Goal: Task Accomplishment & Management: Manage account settings

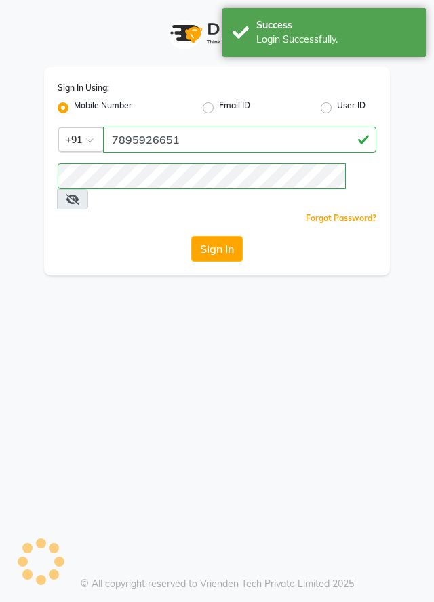
click at [209, 236] on button "Sign In" at bounding box center [217, 249] width 52 height 26
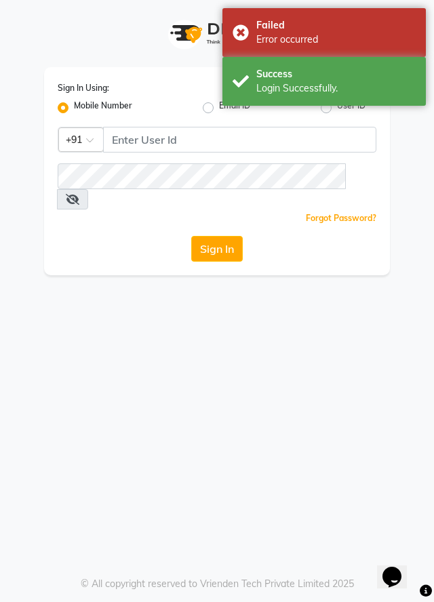
click at [285, 456] on div "Sign In Using: Mobile Number Email ID User ID Country Code × +91 Remember me Fo…" at bounding box center [217, 301] width 434 height 602
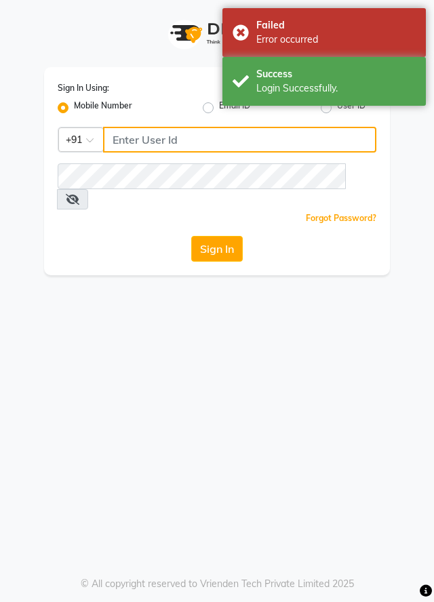
click at [239, 136] on input "Username" at bounding box center [239, 140] width 273 height 26
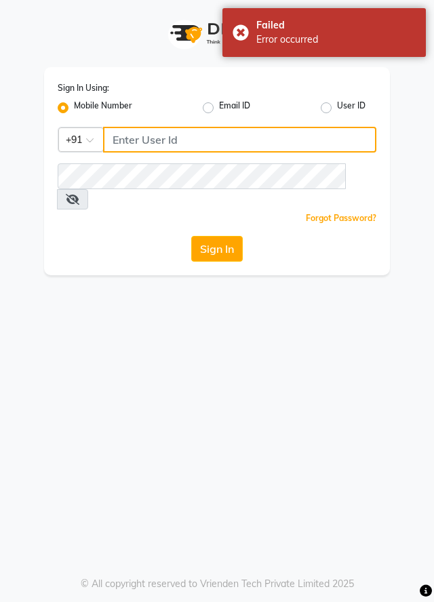
type input "7895926651"
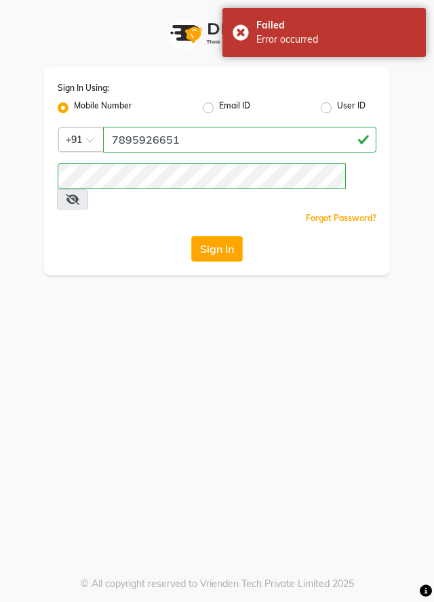
click at [239, 236] on button "Sign In" at bounding box center [217, 249] width 52 height 26
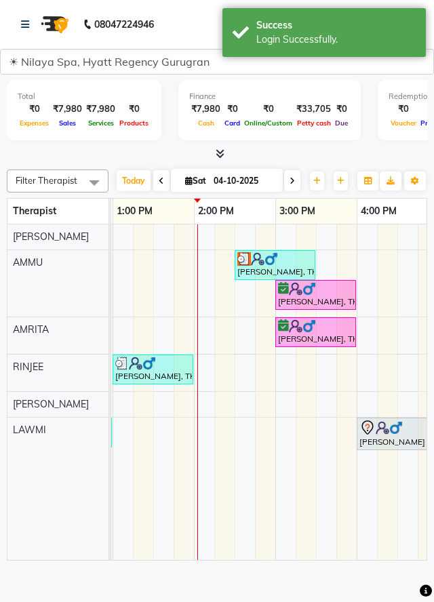
scroll to position [0, 405]
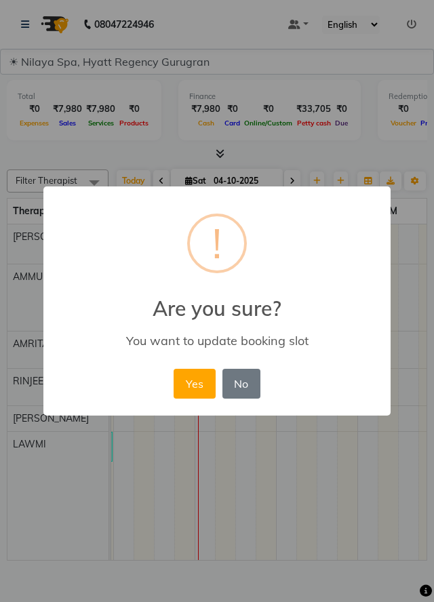
click at [191, 394] on button "Yes" at bounding box center [194, 384] width 41 height 30
click at [186, 385] on button "Yes" at bounding box center [194, 384] width 41 height 30
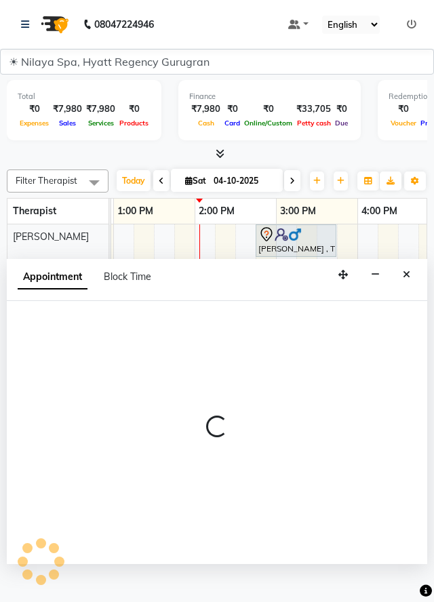
select select "92718"
select select "840"
select select "tentative"
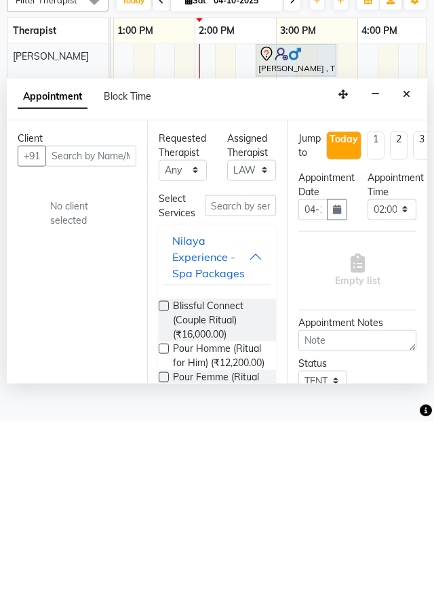
click at [406, 279] on icon "Close" at bounding box center [406, 274] width 7 height 9
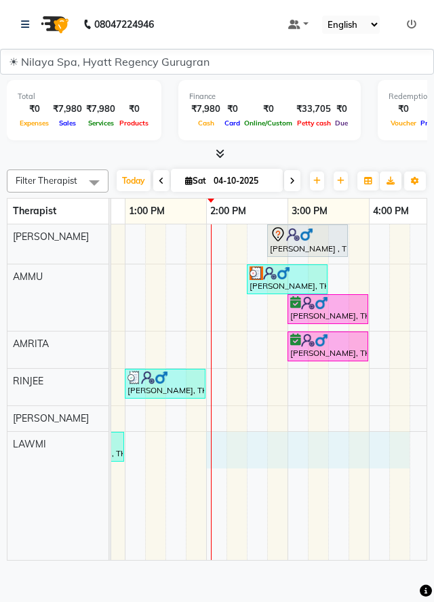
scroll to position [0, 394]
select select "92718"
select select "tentative"
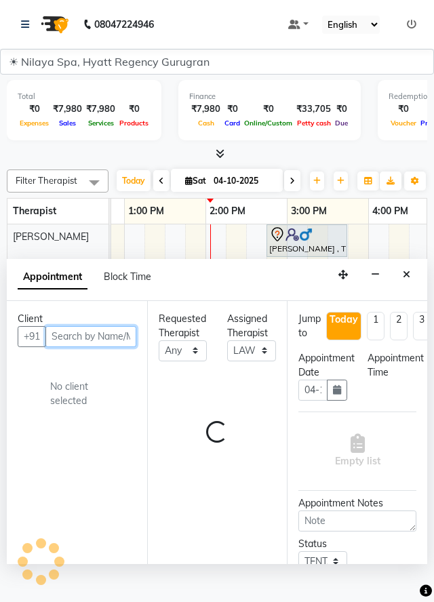
select select "840"
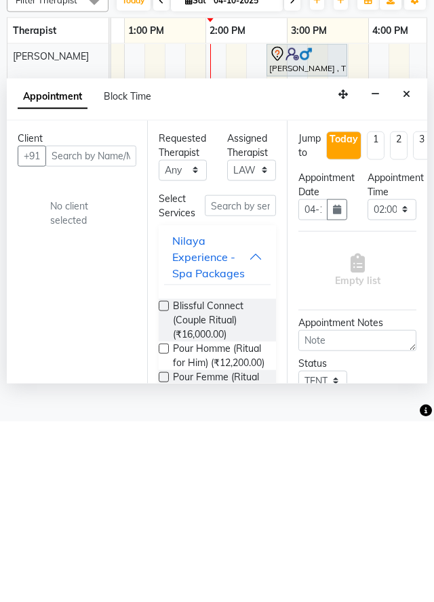
click at [411, 285] on button "Close" at bounding box center [407, 274] width 20 height 21
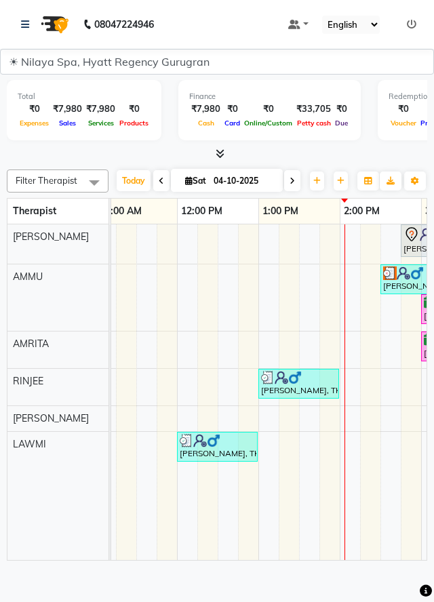
scroll to position [0, 260]
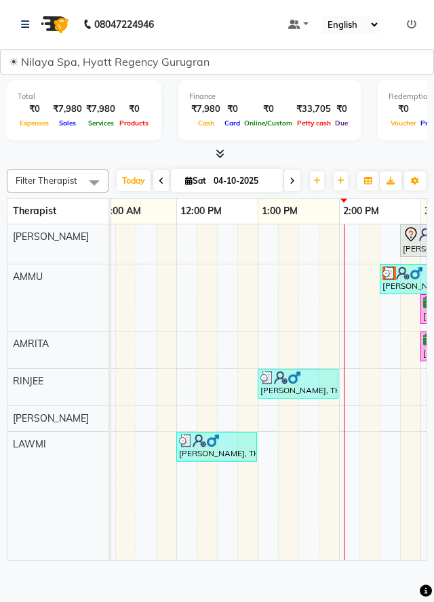
click at [16, 431] on div "[PERSON_NAME]" at bounding box center [57, 418] width 101 height 25
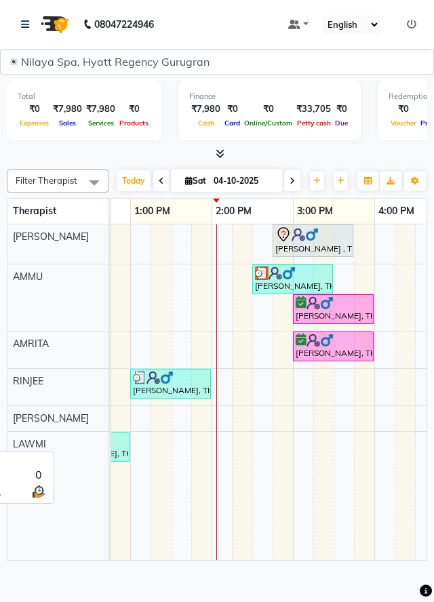
scroll to position [0, 359]
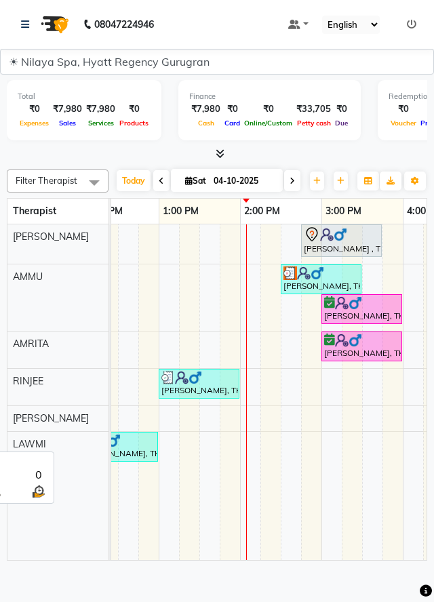
click at [293, 29] on span at bounding box center [294, 24] width 12 height 9
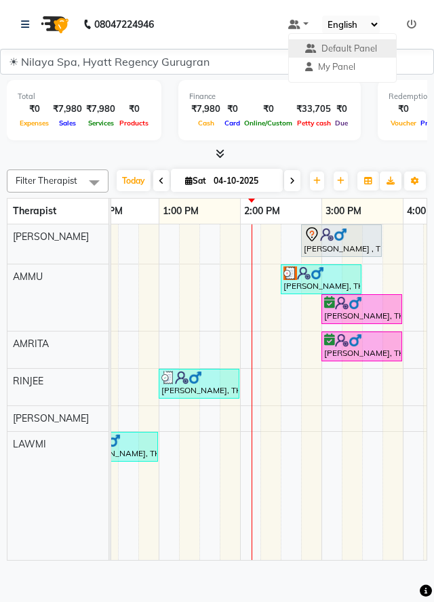
click at [304, 470] on td at bounding box center [311, 392] width 20 height 336
click at [309, 468] on td at bounding box center [311, 392] width 20 height 336
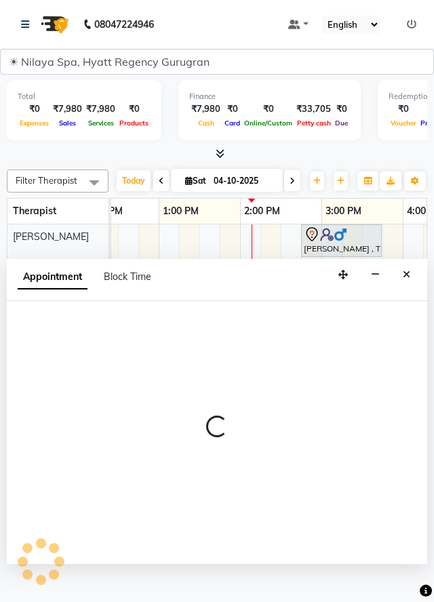
select select "92718"
select select "885"
select select "tentative"
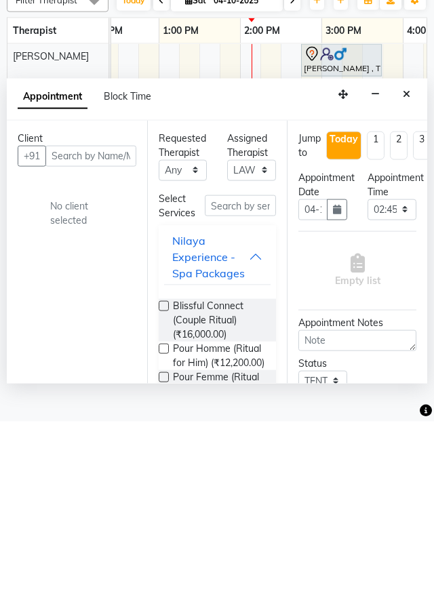
click at [412, 285] on button "Close" at bounding box center [407, 274] width 20 height 21
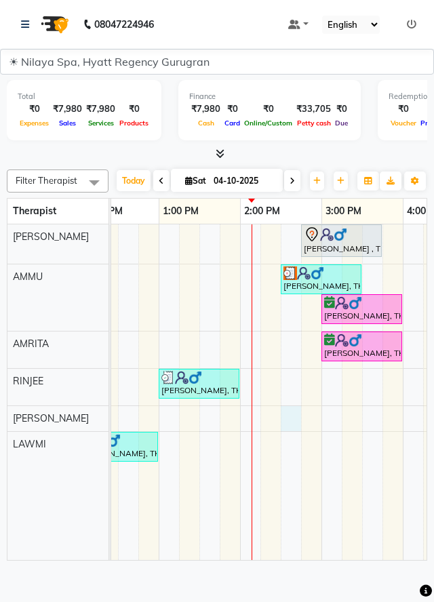
select select "92717"
select select "870"
select select "tentative"
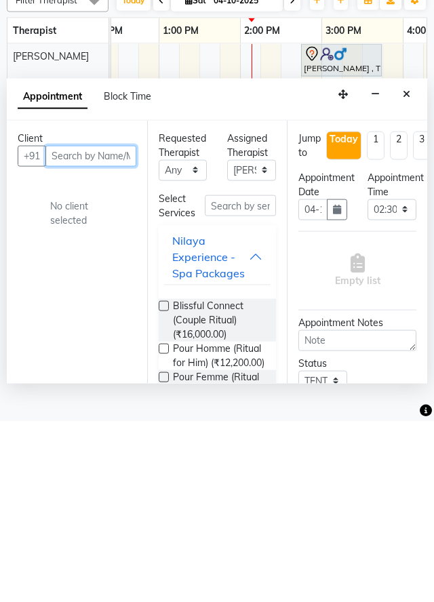
click at [102, 347] on input "text" at bounding box center [90, 336] width 91 height 21
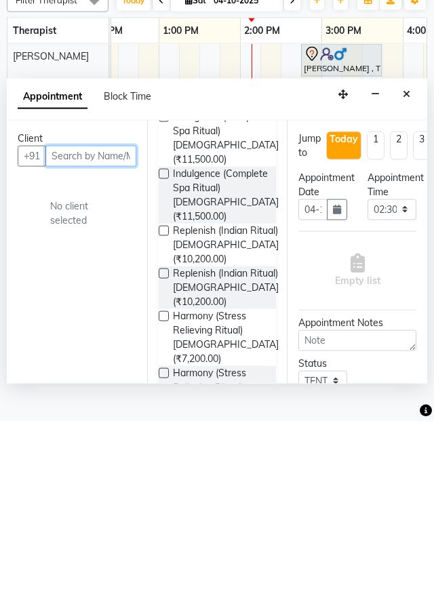
scroll to position [0, 0]
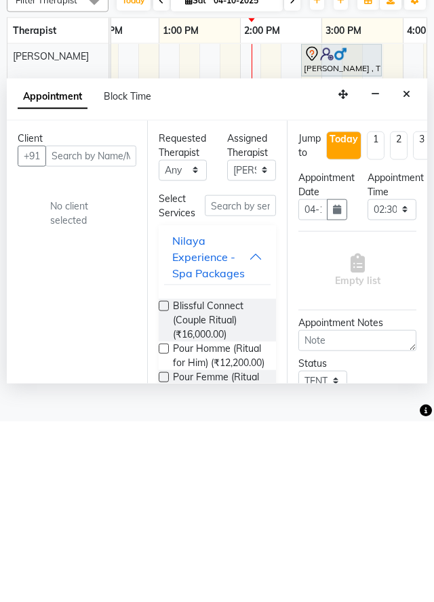
click at [132, 283] on span "Block Time" at bounding box center [127, 276] width 47 height 12
select select "92717"
select select "870"
select select "885"
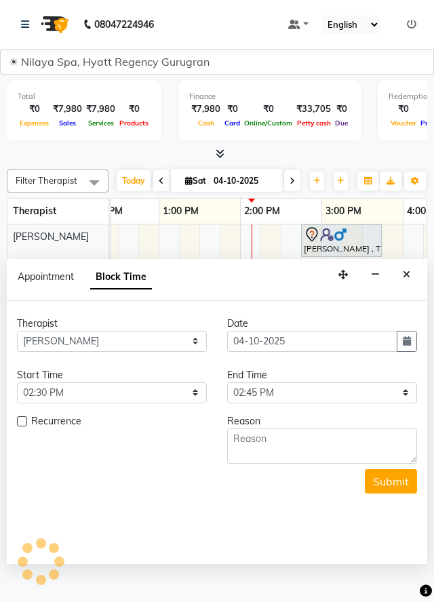
scroll to position [0, 488]
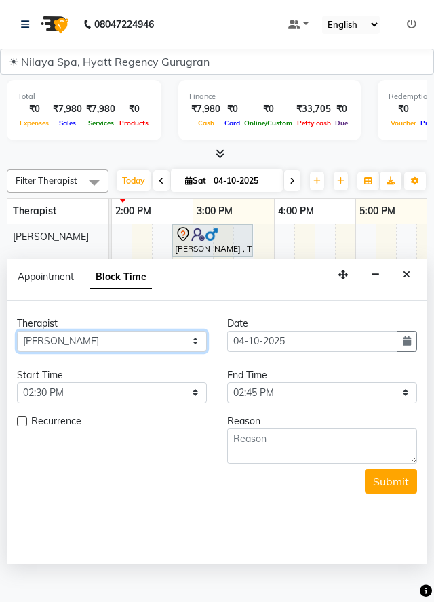
click at [192, 352] on select "Select AMMU AMRITA Jennifer LAWMI PRICILA RINJEE" at bounding box center [112, 341] width 190 height 21
click at [404, 279] on icon "Close" at bounding box center [406, 274] width 7 height 9
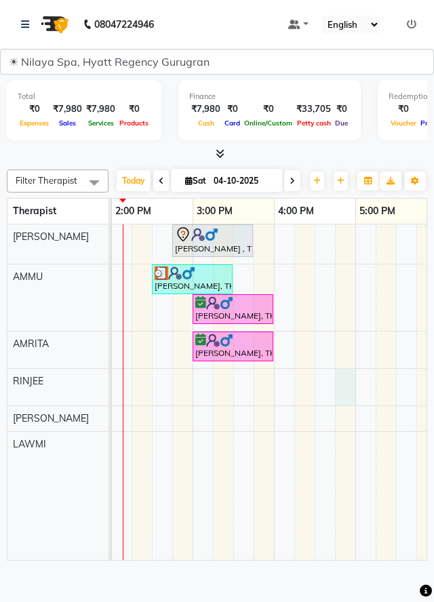
select select "92716"
select select "1005"
select select "tentative"
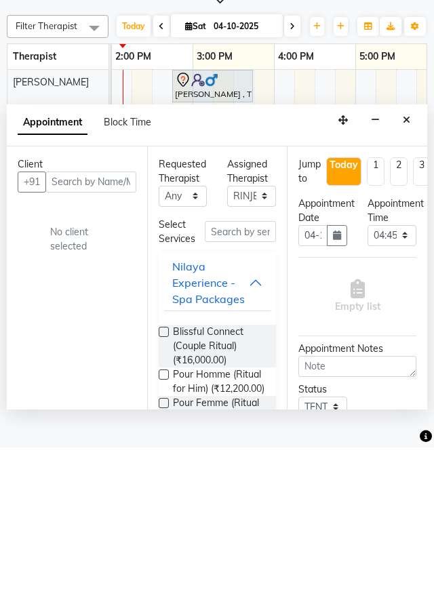
click at [55, 347] on input "text" at bounding box center [90, 336] width 91 height 21
click at [56, 347] on input "text" at bounding box center [90, 336] width 91 height 21
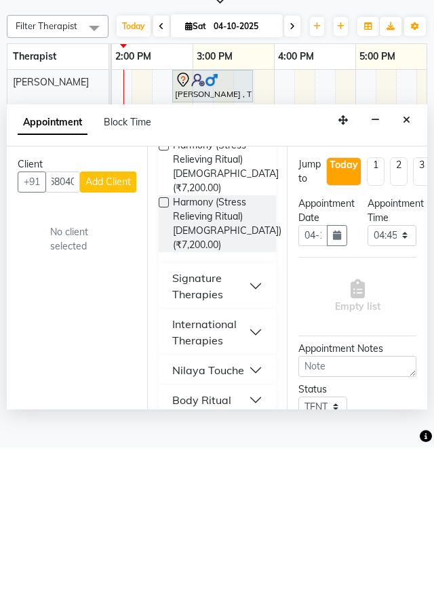
scroll to position [0, 35]
type input "9922068040"
click at [113, 342] on span "Add Client" at bounding box center [107, 336] width 45 height 12
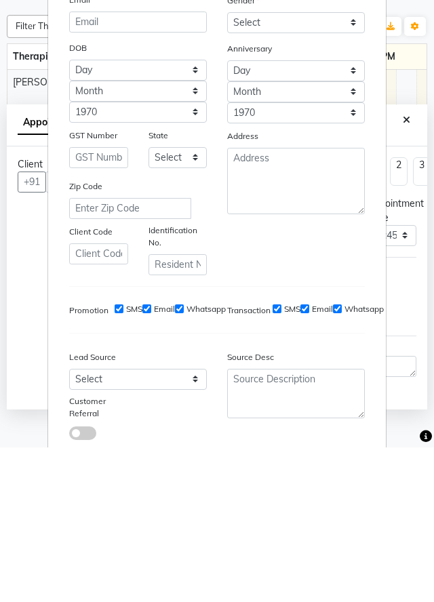
scroll to position [0, 0]
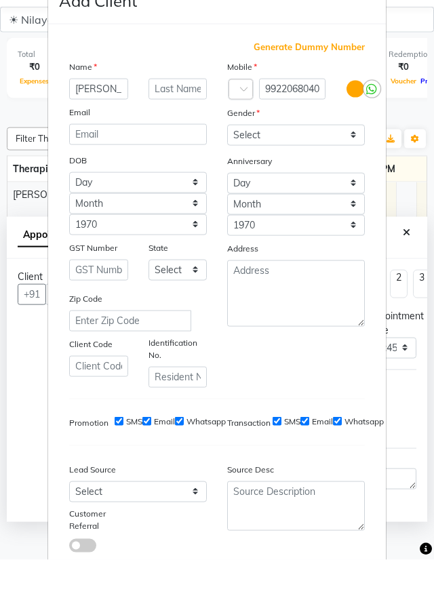
type input "[PERSON_NAME]"
click at [348, 172] on select "Select Male Female Other Prefer Not To Say" at bounding box center [296, 177] width 138 height 21
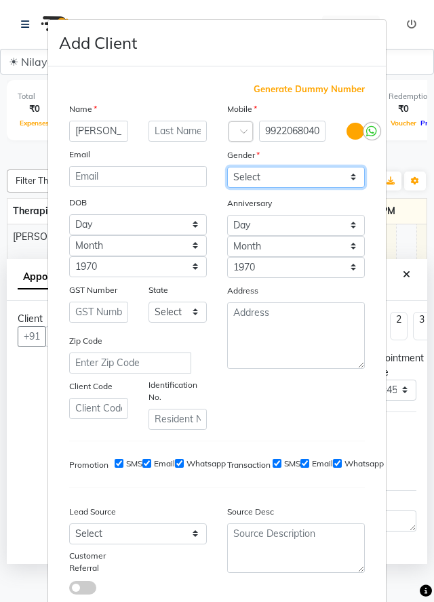
select select "male"
click at [227, 167] on select "Select Male Female Other Prefer Not To Say" at bounding box center [296, 177] width 138 height 21
click at [312, 186] on select "Select Male Female Other Prefer Not To Say" at bounding box center [296, 177] width 138 height 21
click at [356, 182] on select "Select Male Female Other Prefer Not To Say" at bounding box center [296, 177] width 138 height 21
click at [227, 167] on select "Select Male Female Other Prefer Not To Say" at bounding box center [296, 177] width 138 height 21
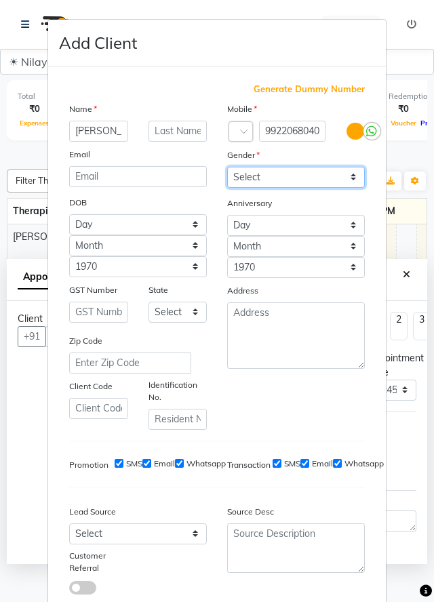
scroll to position [23, 0]
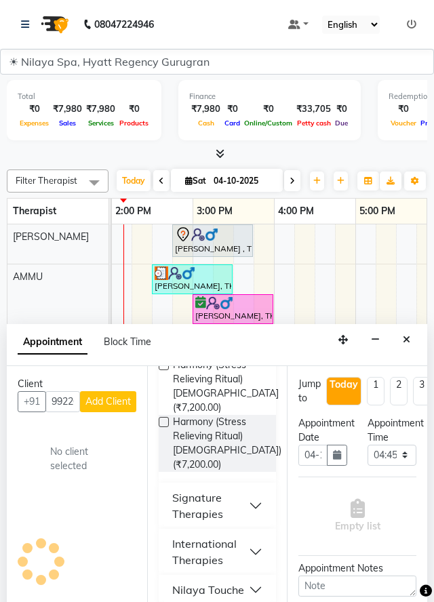
type input "99******40"
select select
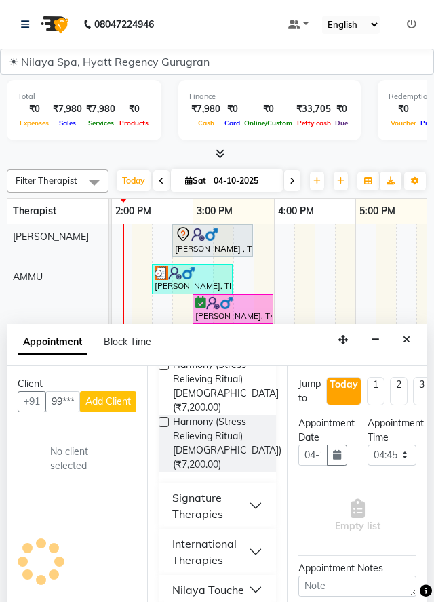
select select
checkbox input "false"
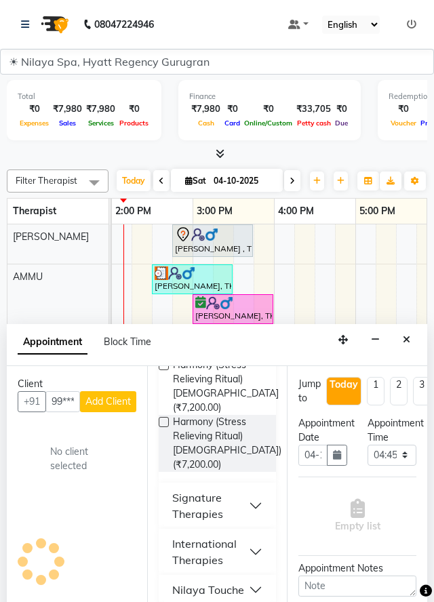
checkbox input "false"
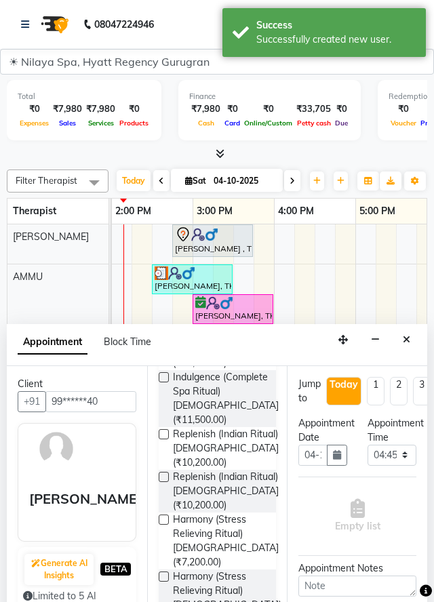
scroll to position [0, 0]
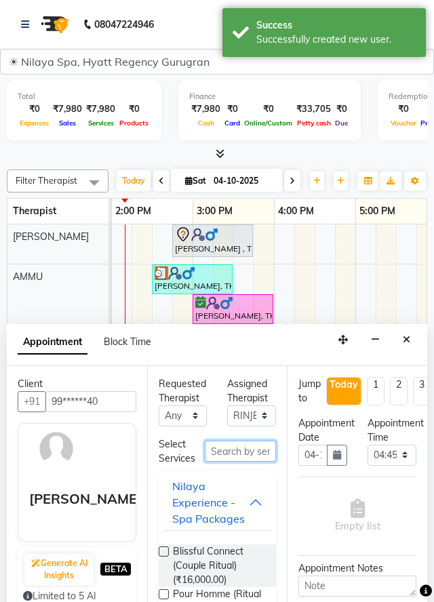
click at [230, 462] on input "text" at bounding box center [241, 451] width 72 height 21
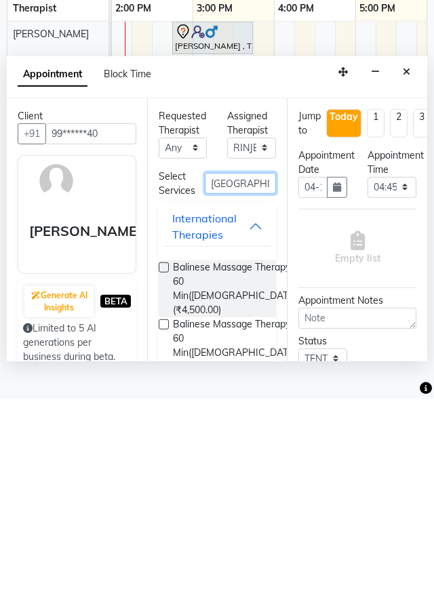
type input "Bali"
click at [163, 475] on label at bounding box center [164, 470] width 10 height 10
click at [163, 476] on input "checkbox" at bounding box center [163, 471] width 9 height 9
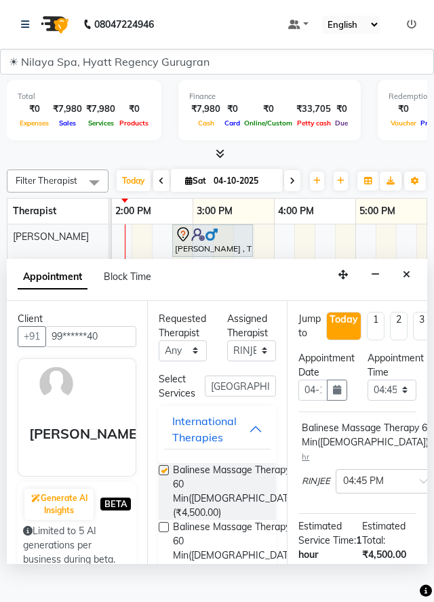
checkbox input "false"
click at [256, 361] on select "Select AMMU AMRITA Jennifer LAWMI PRICILA RINJEE" at bounding box center [251, 350] width 49 height 21
click at [227, 361] on select "Select AMMU AMRITA Jennifer LAWMI PRICILA RINJEE" at bounding box center [251, 350] width 49 height 21
click at [401, 401] on select "Select 09:00 AM 09:15 AM 09:30 AM 09:45 AM 10:00 AM 10:15 AM 10:30 AM 10:45 AM …" at bounding box center [391, 390] width 49 height 21
select select "900"
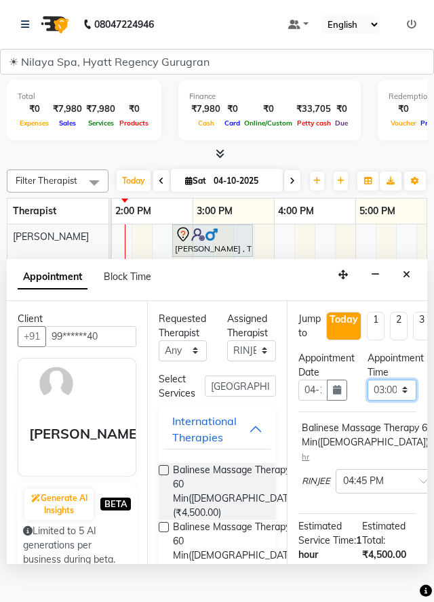
click at [367, 401] on select "Select 09:00 AM 09:15 AM 09:30 AM 09:45 AM 10:00 AM 10:15 AM 10:30 AM 10:45 AM …" at bounding box center [391, 390] width 49 height 21
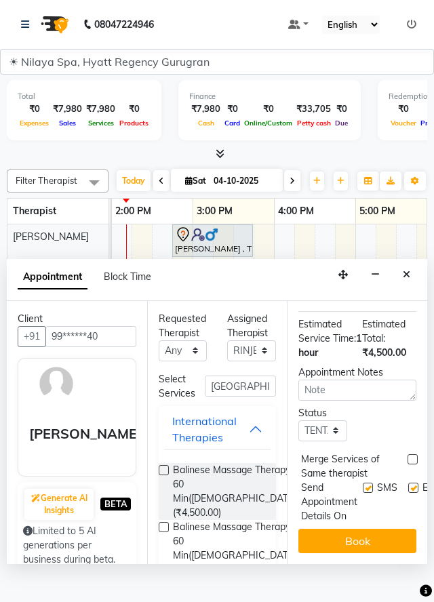
scroll to position [244, 0]
click at [363, 553] on button "Book" at bounding box center [357, 541] width 118 height 24
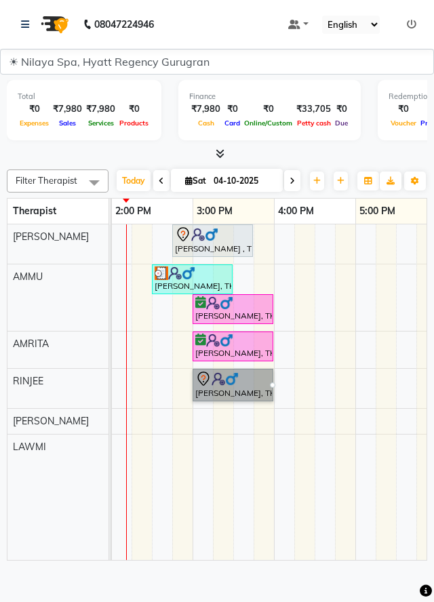
click at [388, 408] on td at bounding box center [386, 392] width 20 height 336
click at [250, 399] on div "[PERSON_NAME], TK06, 03:00 PM-04:00 PM, Balinese Massage Therapy 60 Min([DEMOGR…" at bounding box center [233, 385] width 78 height 28
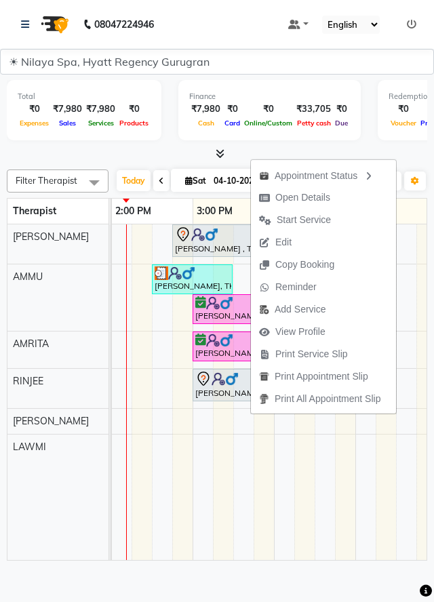
click at [323, 268] on span "Copy Booking" at bounding box center [304, 265] width 59 height 14
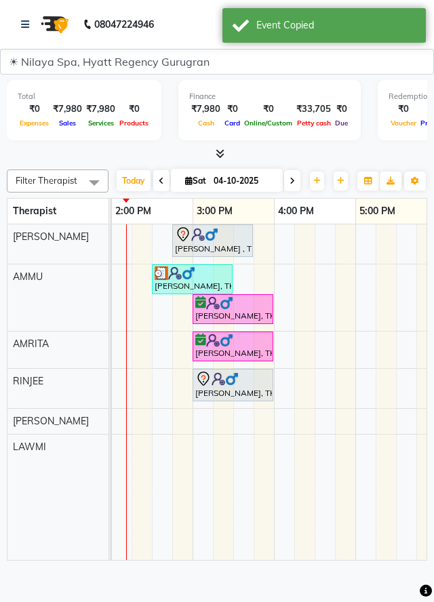
click at [238, 399] on div "[PERSON_NAME], TK06, 03:00 PM-04:00 PM, Balinese Massage Therapy 60 Min([DEMOGR…" at bounding box center [233, 385] width 78 height 28
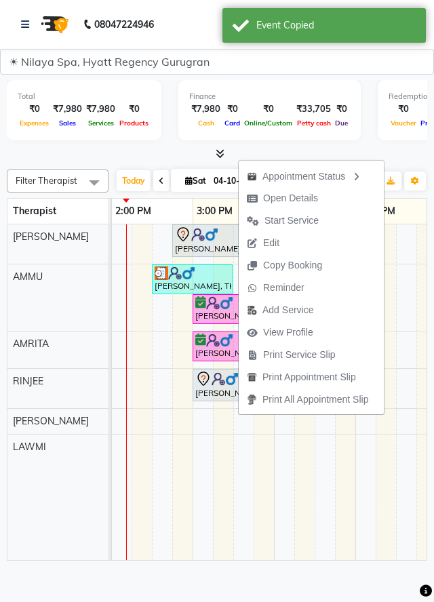
click at [304, 243] on button "Edit" at bounding box center [311, 243] width 145 height 22
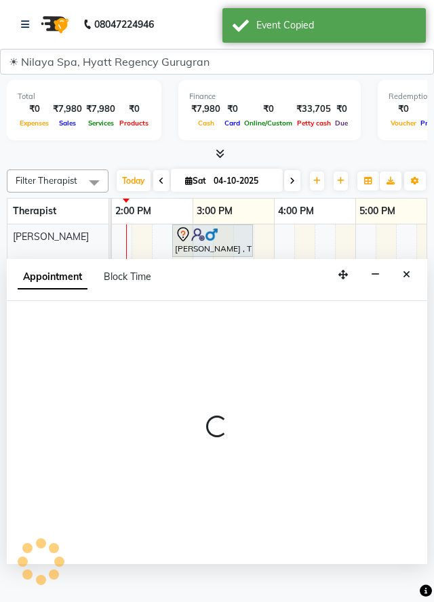
select select "tentative"
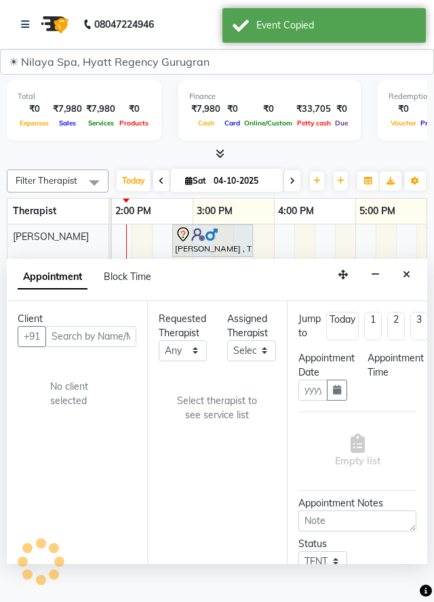
type input "04-10-2025"
select select "900"
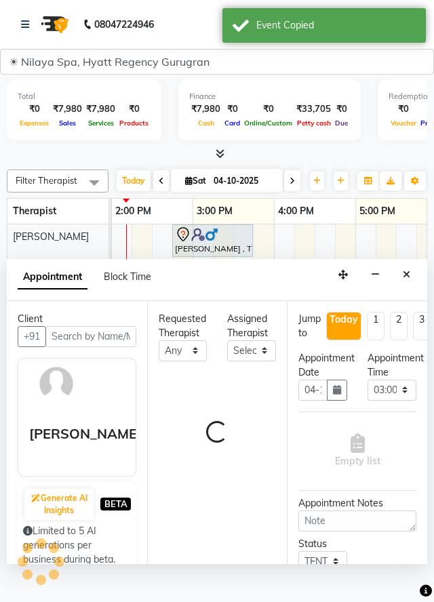
select select "92716"
select select "4571"
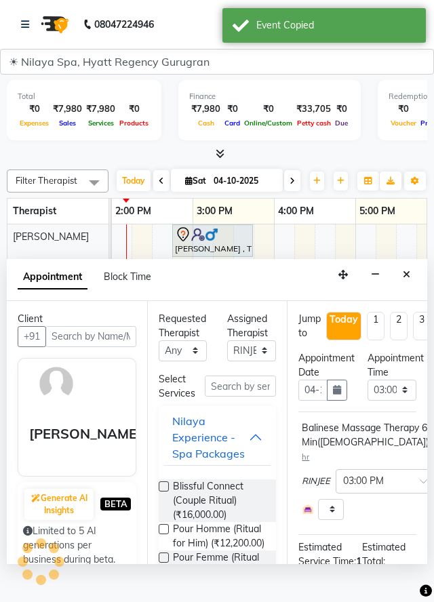
scroll to position [0, 488]
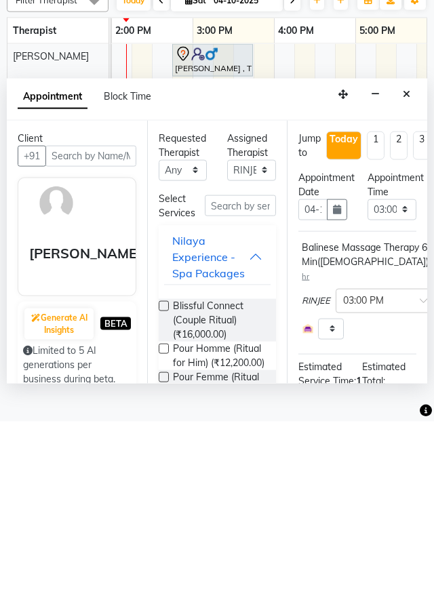
click at [404, 279] on icon "Close" at bounding box center [406, 274] width 7 height 9
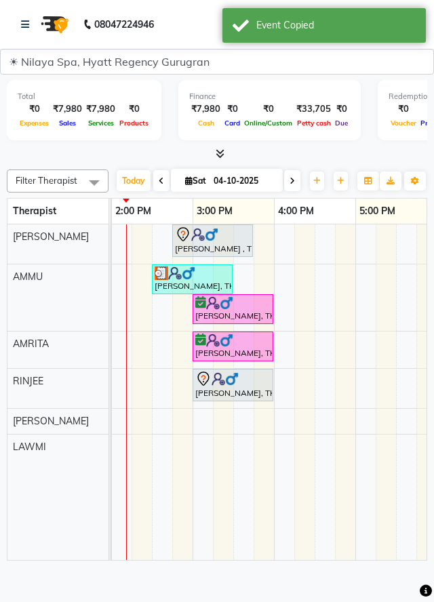
click at [255, 387] on div at bounding box center [232, 379] width 75 height 16
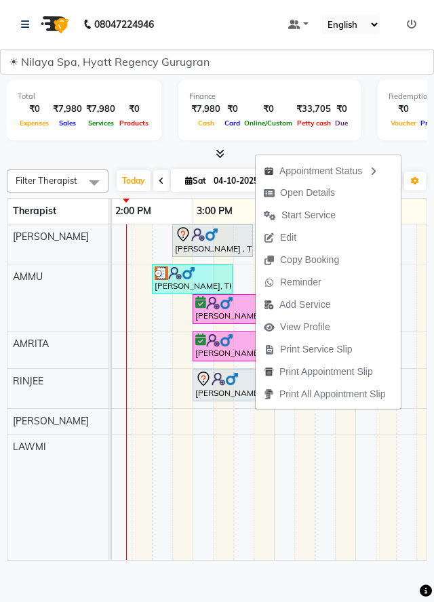
click at [248, 520] on td at bounding box center [243, 392] width 20 height 336
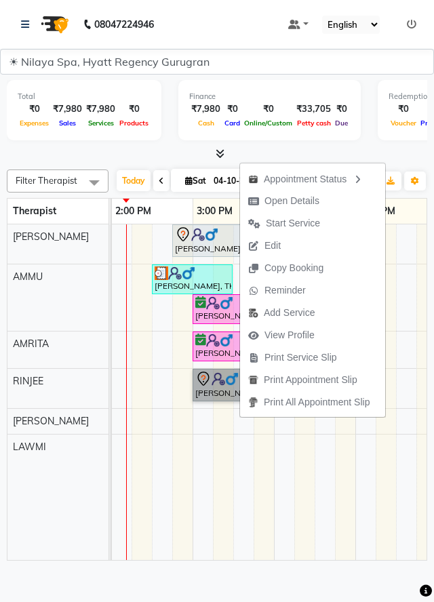
click at [325, 247] on button "Edit" at bounding box center [312, 246] width 145 height 22
select select "tentative"
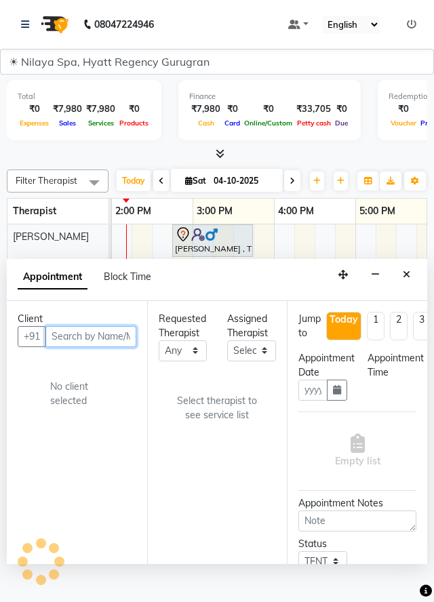
type input "04-10-2025"
select select "900"
select select "92716"
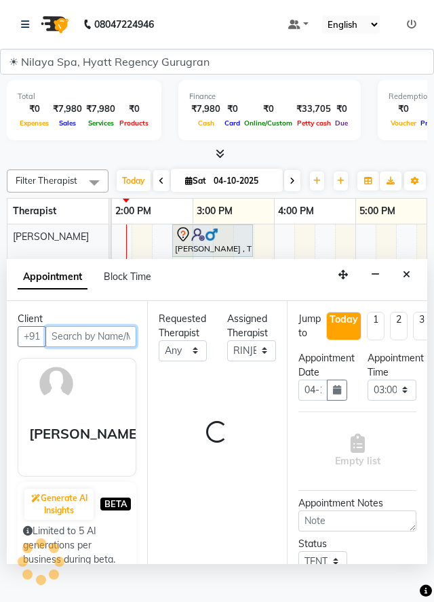
select select "4571"
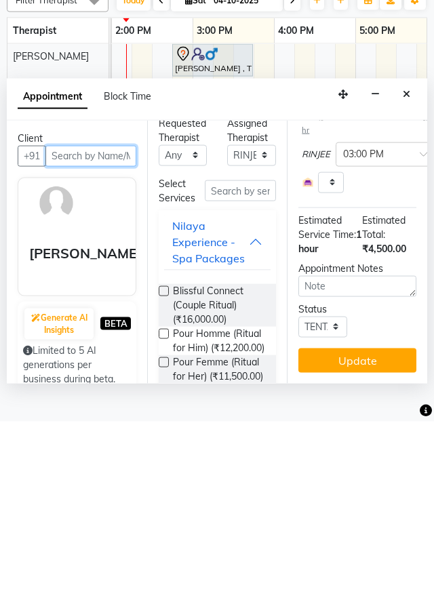
scroll to position [0, 0]
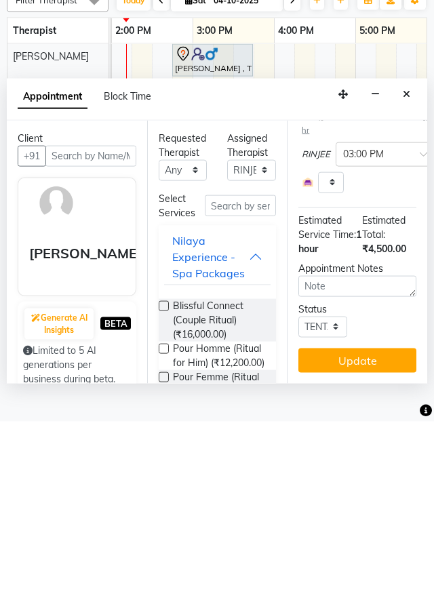
click at [399, 285] on button "Close" at bounding box center [407, 274] width 20 height 21
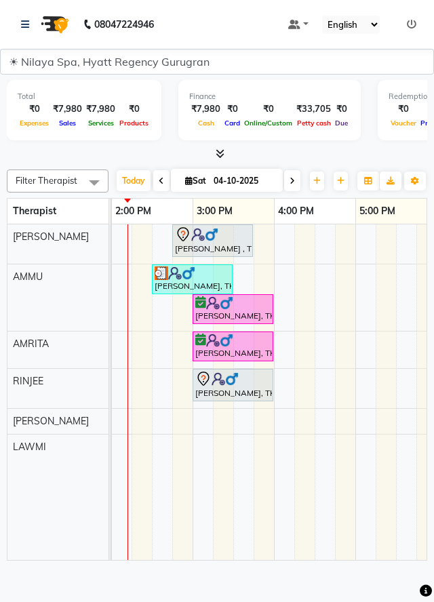
click at [225, 255] on div "[PERSON_NAME] , TK04, 02:45 PM-03:45 PM, Traditional Swedish Relaxation Therapy…" at bounding box center [213, 240] width 78 height 28
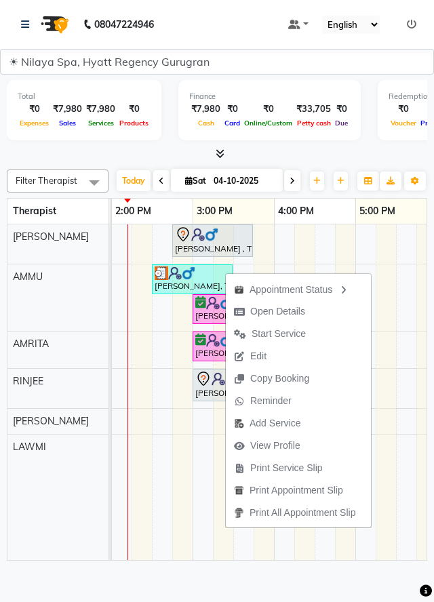
click at [286, 312] on span "Open Details" at bounding box center [277, 311] width 55 height 14
select select "7"
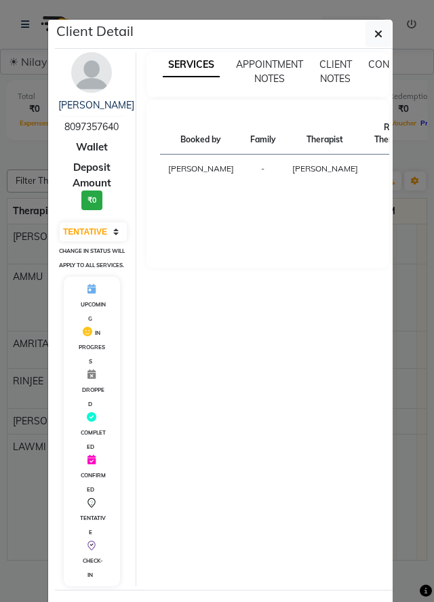
click at [372, 30] on button "button" at bounding box center [378, 34] width 26 height 26
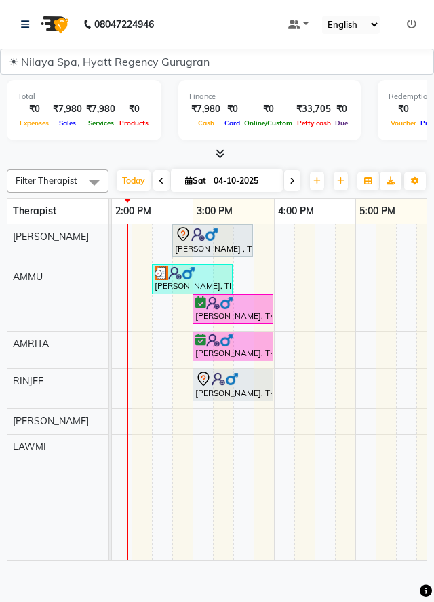
select select "92712"
select select "tentative"
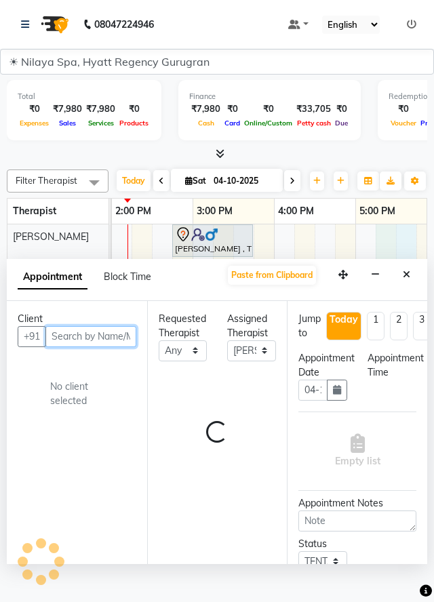
select select "1035"
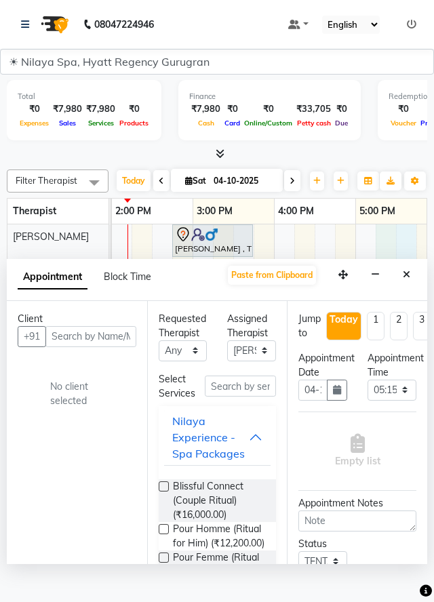
click at [403, 279] on icon "Close" at bounding box center [406, 274] width 7 height 9
